Goal: Task Accomplishment & Management: Complete application form

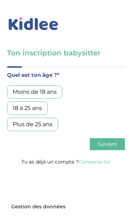
click at [49, 124] on div "Plus de 25 ans" at bounding box center [32, 124] width 51 height 13
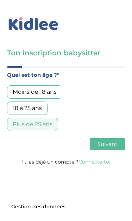
click at [105, 147] on span "Suivant" at bounding box center [108, 144] width 20 height 7
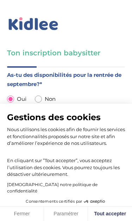
click at [110, 213] on button "Tout accepter" at bounding box center [110, 214] width 44 height 15
checkbox input "true"
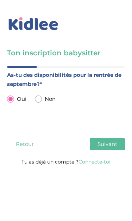
click at [103, 149] on button "Suivant" at bounding box center [107, 144] width 35 height 12
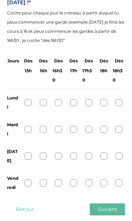
scroll to position [87, 0]
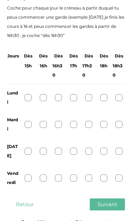
click at [27, 175] on div at bounding box center [28, 178] width 7 height 7
click at [44, 175] on div at bounding box center [43, 178] width 7 height 7
click at [103, 99] on div at bounding box center [104, 97] width 7 height 7
click at [106, 126] on div at bounding box center [104, 124] width 7 height 7
click at [104, 148] on div at bounding box center [104, 151] width 7 height 7
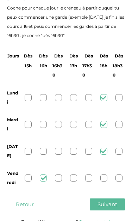
click at [103, 175] on div at bounding box center [104, 178] width 7 height 7
click at [114, 201] on span "Suivant" at bounding box center [108, 204] width 20 height 7
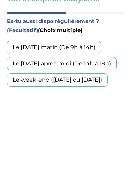
scroll to position [54, 0]
click at [99, 81] on div "Le week-end ([DATE] ou [DATE])" at bounding box center [57, 79] width 101 height 13
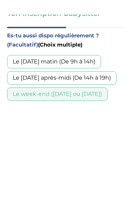
scroll to position [87, 0]
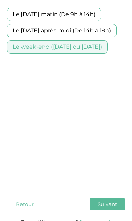
click at [117, 201] on span "Suivant" at bounding box center [108, 204] width 20 height 7
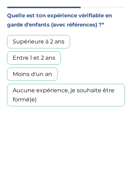
scroll to position [59, 0]
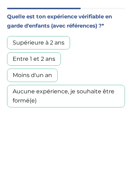
click at [55, 63] on div "Entre 1 et 2 ans" at bounding box center [34, 58] width 54 height 13
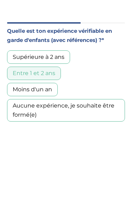
scroll to position [87, 0]
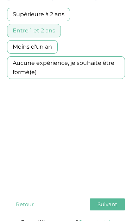
click at [117, 201] on span "Suivant" at bounding box center [108, 204] width 20 height 7
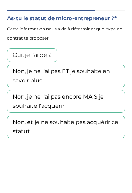
scroll to position [56, 0]
click at [87, 101] on div "Non, je ne l'ai pas encore MAIS je souhaite l'acquérir" at bounding box center [66, 101] width 118 height 23
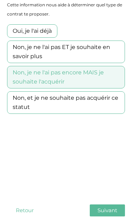
scroll to position [87, 0]
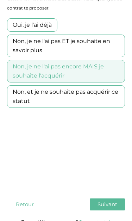
click at [113, 201] on span "Suivant" at bounding box center [108, 204] width 20 height 7
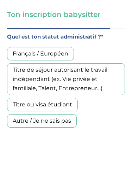
scroll to position [38, 0]
click at [87, 85] on div "Titre de séjour autorisant le travail indépendant (ex. Vie privée et familiale,…" at bounding box center [66, 79] width 118 height 32
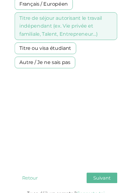
scroll to position [88, 0]
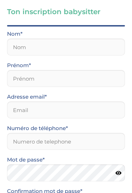
scroll to position [41, 0]
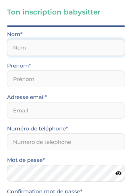
click at [88, 49] on input "text" at bounding box center [66, 47] width 118 height 17
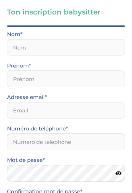
scroll to position [0, 0]
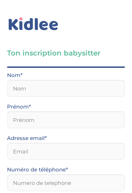
type input "75014"
type input "[EMAIL_ADDRESS][DOMAIN_NAME]"
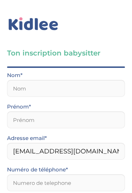
type input "sulca"
type input "[PERSON_NAME]"
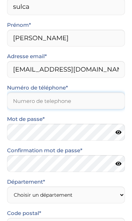
click at [90, 105] on input "Numéro de téléphone*" at bounding box center [66, 100] width 118 height 17
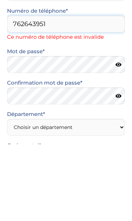
click at [14, 93] on input "762643951" at bounding box center [66, 101] width 118 height 17
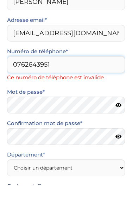
type input "0762643951"
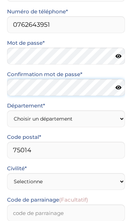
scroll to position [157, 0]
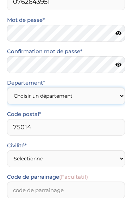
click at [103, 111] on select "Choisir un département Paris (75) Hauts-de-Seine (92) Yvelines (78) Val-de-Marn…" at bounding box center [66, 119] width 118 height 17
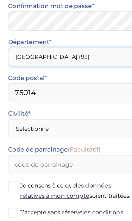
click at [71, 69] on select "Choisir un département Paris (75) Hauts-de-Seine (92) Yvelines (78) Val-de-Marn…" at bounding box center [66, 77] width 118 height 17
select select "75"
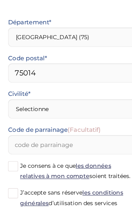
scroll to position [259, 0]
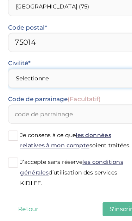
click at [77, 74] on select "Selectionne Mr Mme" at bounding box center [66, 80] width 118 height 17
select select "1"
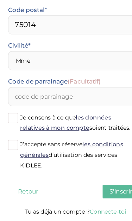
click at [8, 127] on span at bounding box center [11, 131] width 9 height 9
click at [0, 0] on input "Je consens à ce que les données relatives à mon compte soient traitées." at bounding box center [0, 0] width 0 height 0
click at [9, 150] on label "J’accepte sans réserve les conditions générales d’utilisation des services KIDL…" at bounding box center [66, 164] width 118 height 28
click at [0, 0] on input "J’accepte sans réserve les conditions générales d’utilisation des services KIDL…" at bounding box center [0, 0] width 0 height 0
click at [100, 189] on button "S'inscrire" at bounding box center [107, 195] width 35 height 12
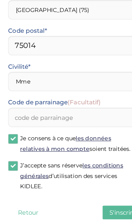
click at [106, 208] on button "S'inscrire" at bounding box center [107, 214] width 35 height 12
click at [105, 210] on span "S'inscrire" at bounding box center [107, 213] width 23 height 7
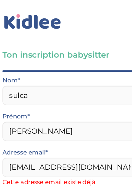
scroll to position [0, 0]
